Goal: Task Accomplishment & Management: Use online tool/utility

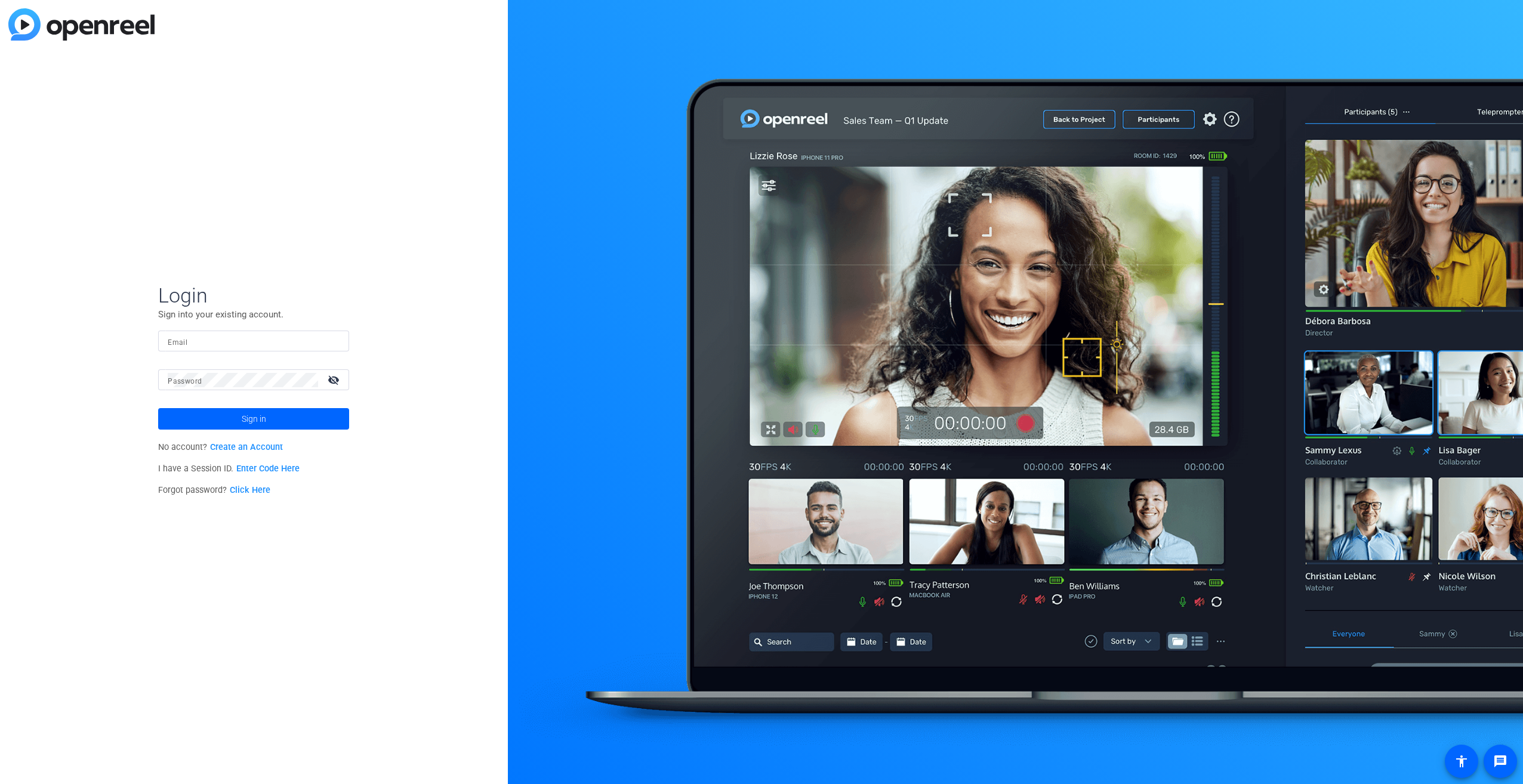
click at [173, 339] on mat-label "Email" at bounding box center [177, 343] width 20 height 8
click at [173, 339] on input "Email" at bounding box center [253, 341] width 172 height 14
type input "reagan.tully@thermofisher.com"
click at [196, 379] on mat-label "Password" at bounding box center [184, 381] width 34 height 8
click at [295, 338] on input "reagan.tully@thermofisher.com" at bounding box center [253, 341] width 172 height 14
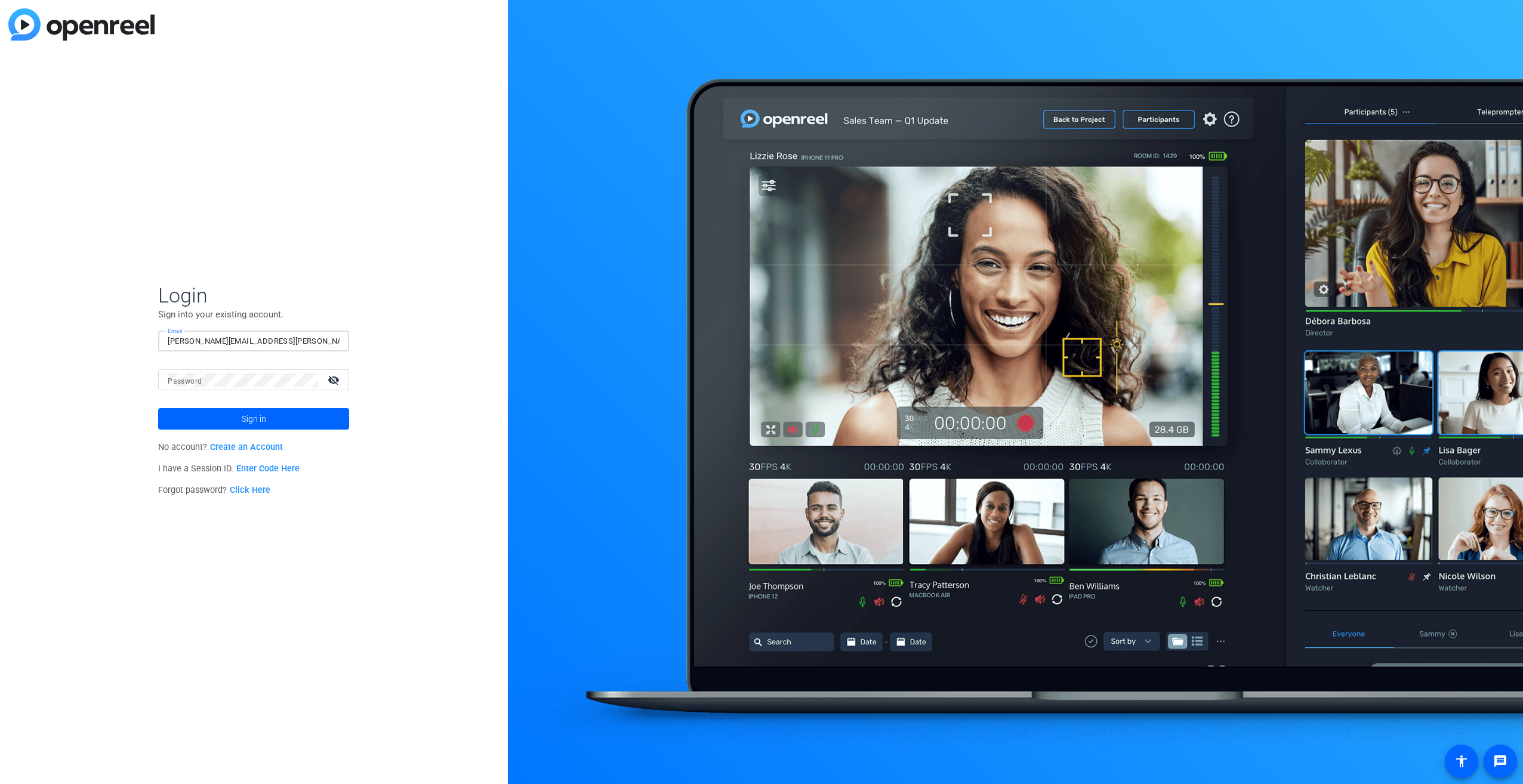
click at [464, 473] on div "Login Sign into your existing account. Email reagan.tully@thermofisher.com Pass…" at bounding box center [254, 392] width 508 height 784
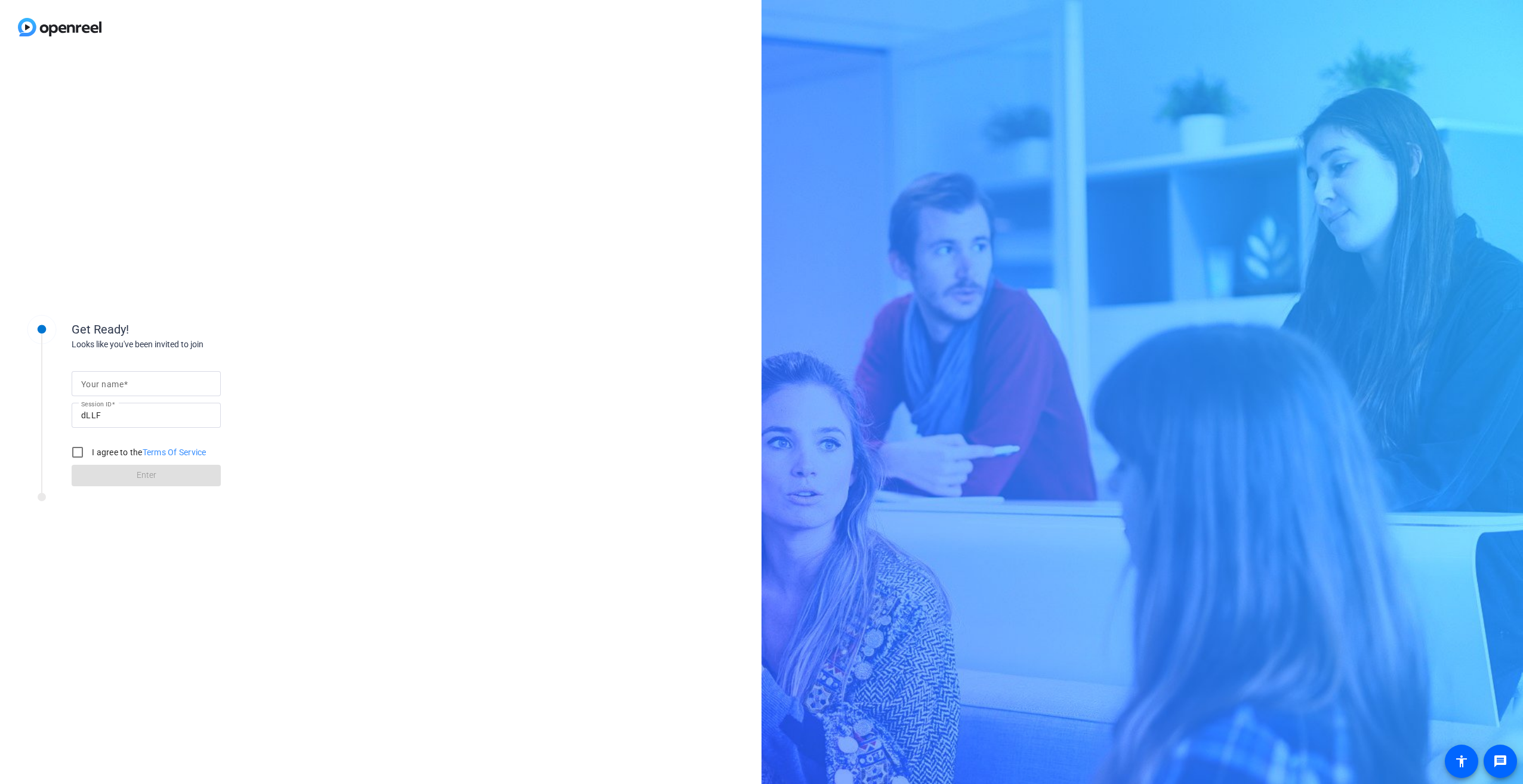
click at [100, 381] on mat-label "Your name" at bounding box center [102, 384] width 42 height 10
click at [100, 381] on input "Your name" at bounding box center [146, 384] width 130 height 14
type input "[PERSON_NAME]"
click at [72, 451] on input "I agree to the Terms Of Service" at bounding box center [77, 452] width 24 height 24
checkbox input "true"
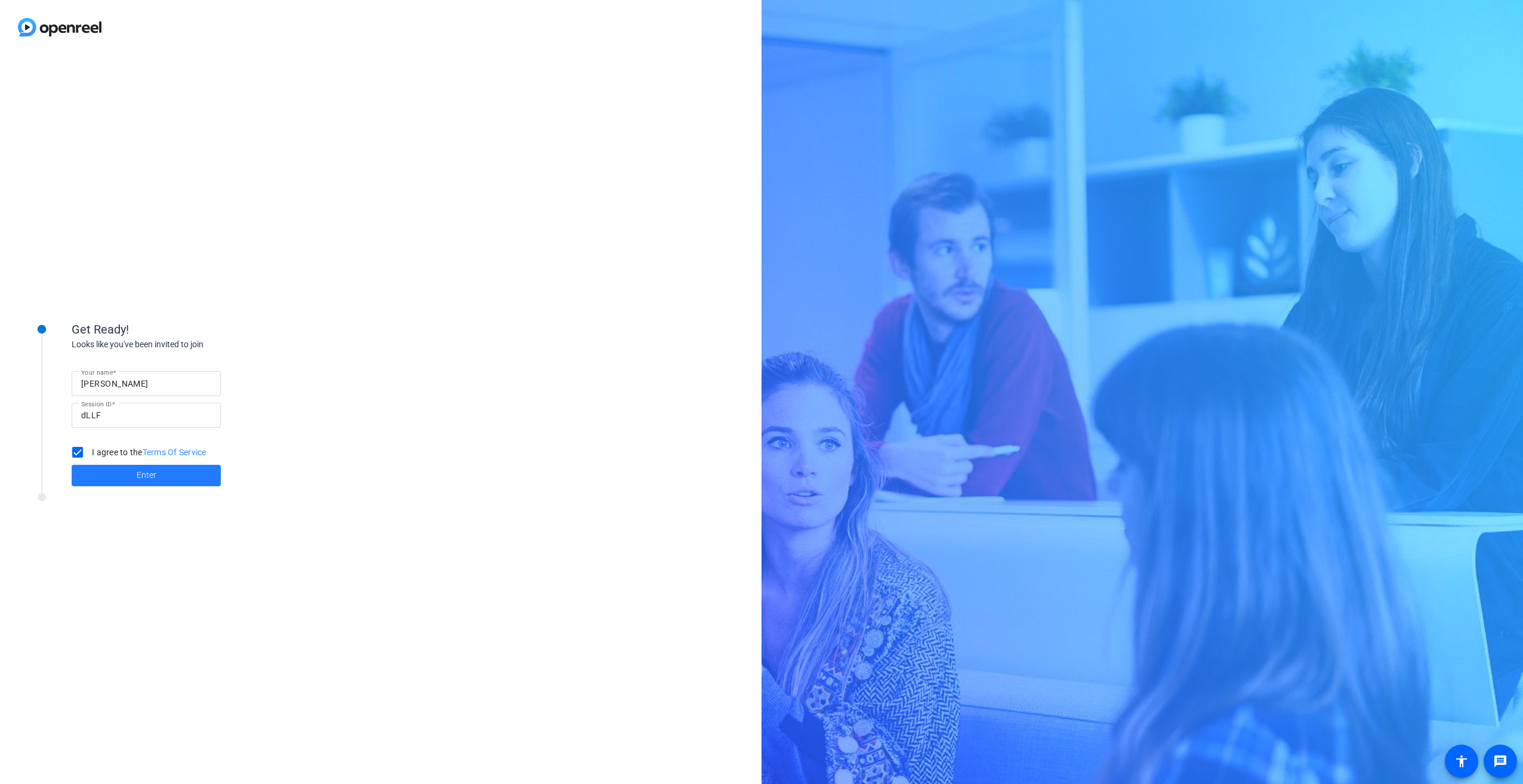
click at [155, 477] on span "Enter" at bounding box center [146, 475] width 20 height 13
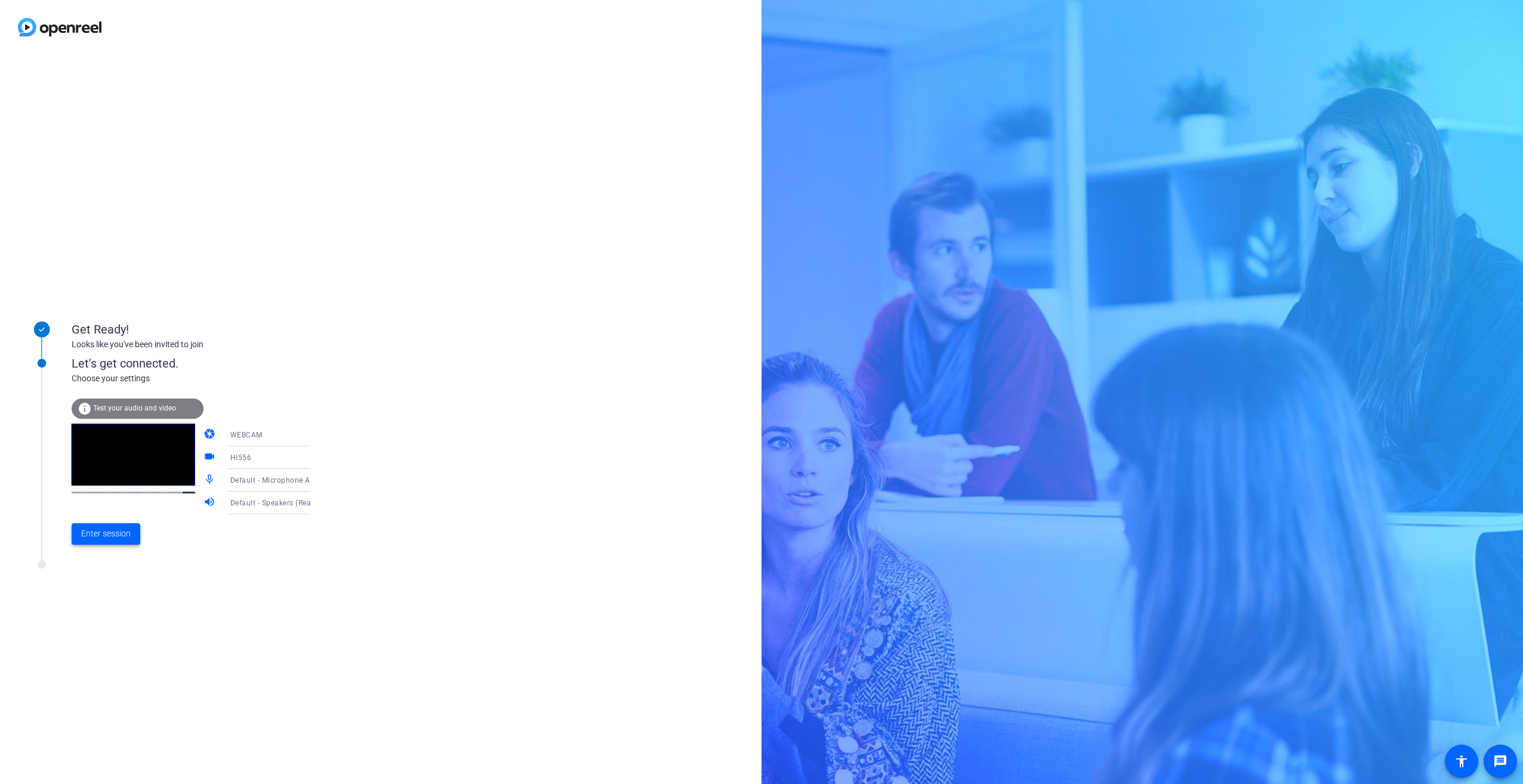
click at [95, 530] on span "Enter session" at bounding box center [106, 534] width 50 height 13
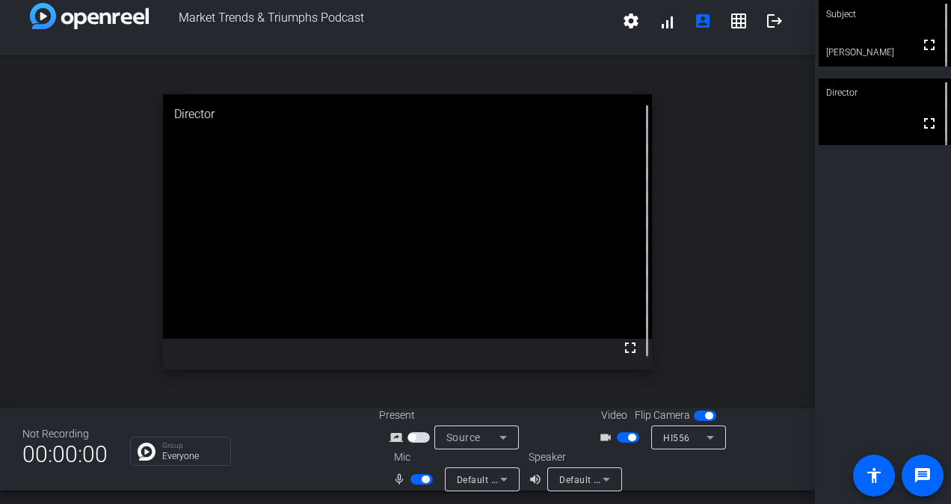
scroll to position [17, 0]
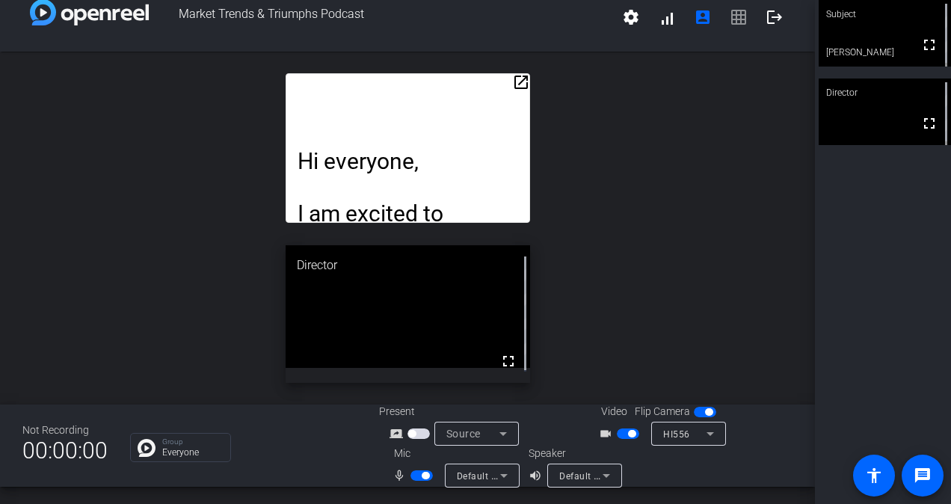
drag, startPoint x: 900, startPoint y: 49, endPoint x: 642, endPoint y: 126, distance: 269.0
click at [642, 126] on div "open_in_new Hi everyone, I am excited to introduce HMD’s Market Trends & Triump…" at bounding box center [407, 228] width 815 height 353
drag, startPoint x: 486, startPoint y: 164, endPoint x: 460, endPoint y: 106, distance: 63.9
click at [512, 152] on p "Hi everyone," at bounding box center [407, 161] width 220 height 26
click at [518, 83] on mat-icon "open_in_new" at bounding box center [521, 82] width 18 height 18
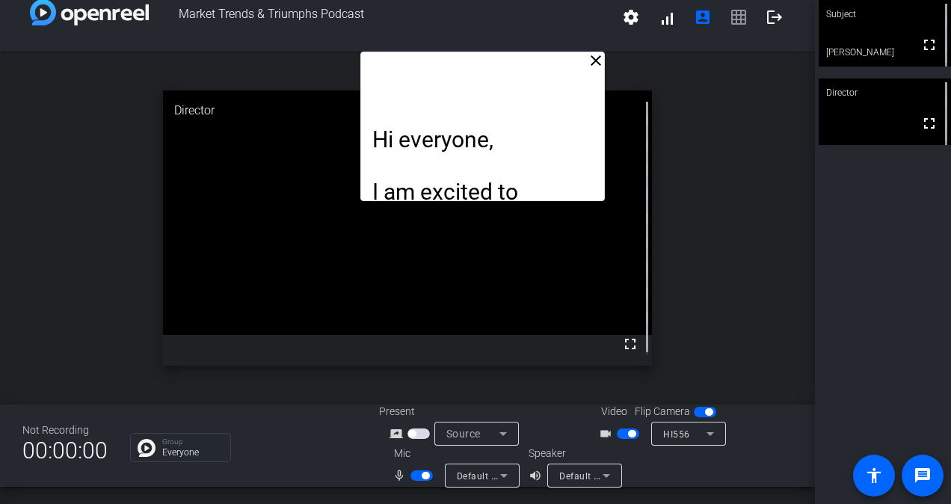
drag, startPoint x: 439, startPoint y: 80, endPoint x: 513, endPoint y: 57, distance: 78.2
click at [513, 57] on div "Hi everyone, I am excited to introduce HMD’s Market Trends & Triumphs podcast. …" at bounding box center [482, 126] width 244 height 149
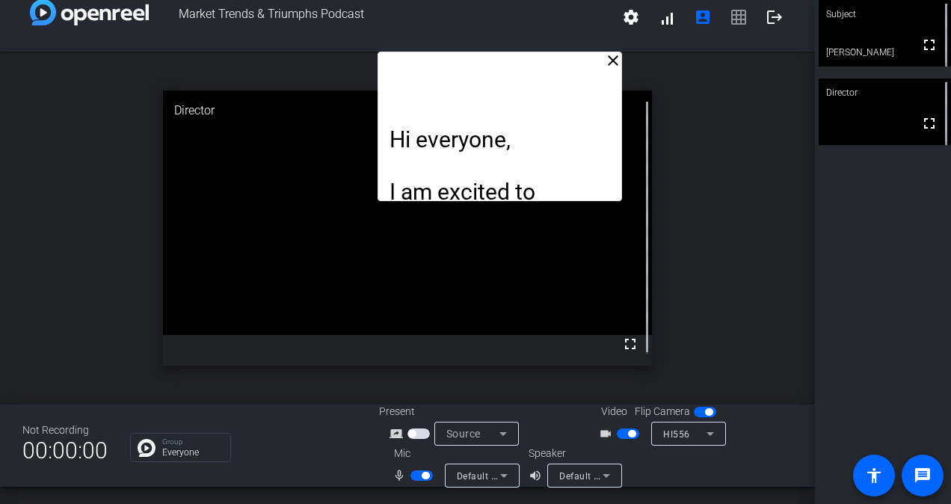
drag, startPoint x: 477, startPoint y: 87, endPoint x: 494, endPoint y: 46, distance: 45.2
click at [494, 46] on div "Market Trends & Triumphs Podcast settings signal_cellular_alt account_box grid_…" at bounding box center [407, 252] width 815 height 504
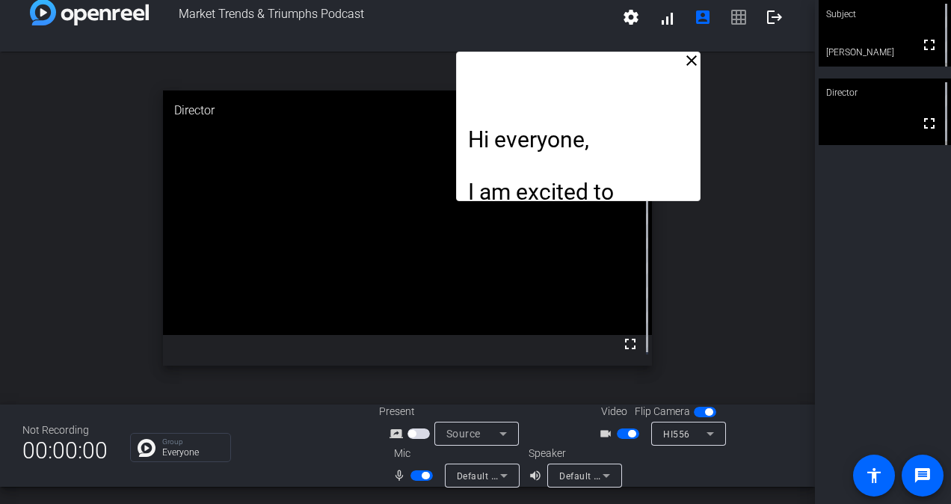
drag, startPoint x: 495, startPoint y: 96, endPoint x: 574, endPoint y: 95, distance: 78.5
click at [574, 95] on div "Hi everyone, I am excited to introduce HMD’s Market Trends & Triumphs podcast. …" at bounding box center [578, 126] width 244 height 149
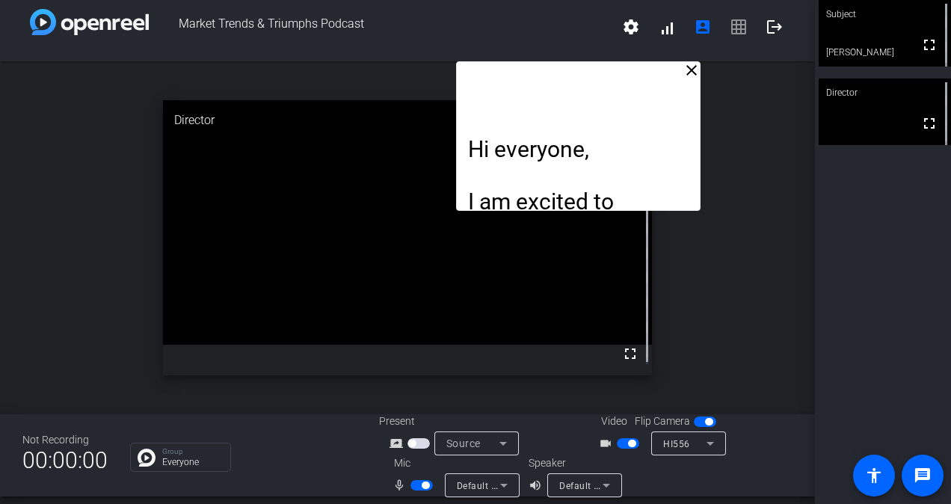
scroll to position [9, 0]
